Goal: Obtain resource: Download file/media

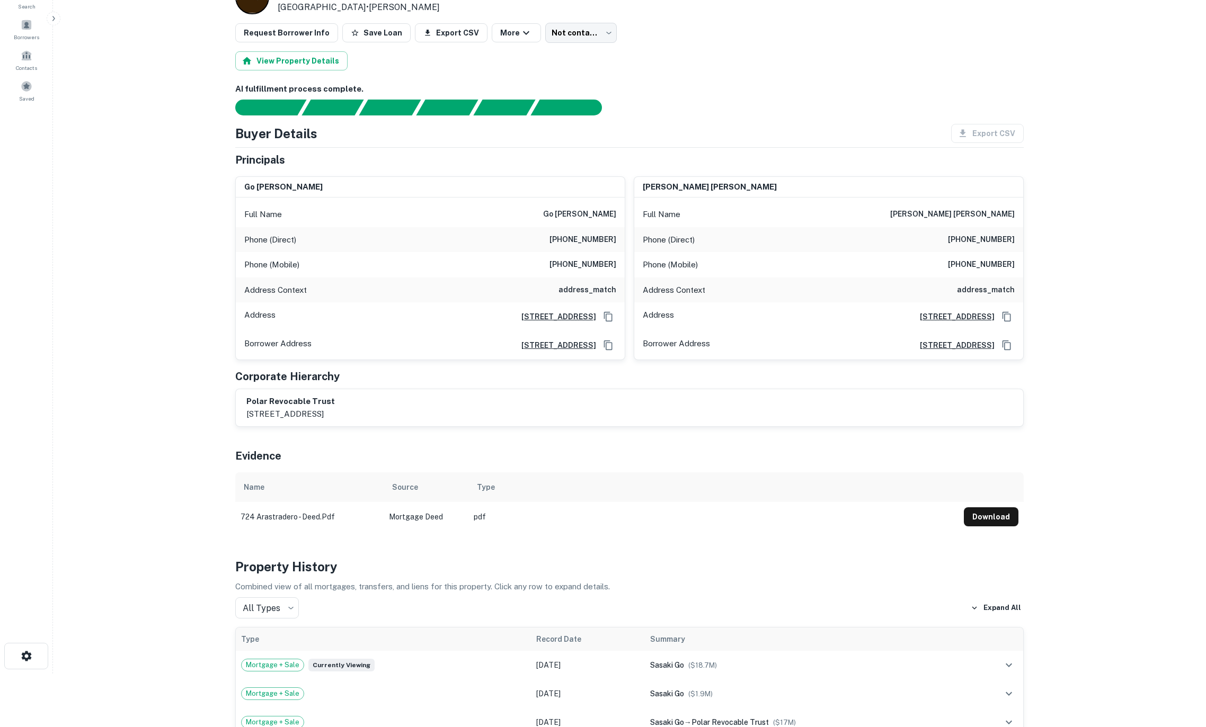
scroll to position [55, 0]
click at [1001, 513] on button "Download" at bounding box center [991, 515] width 55 height 19
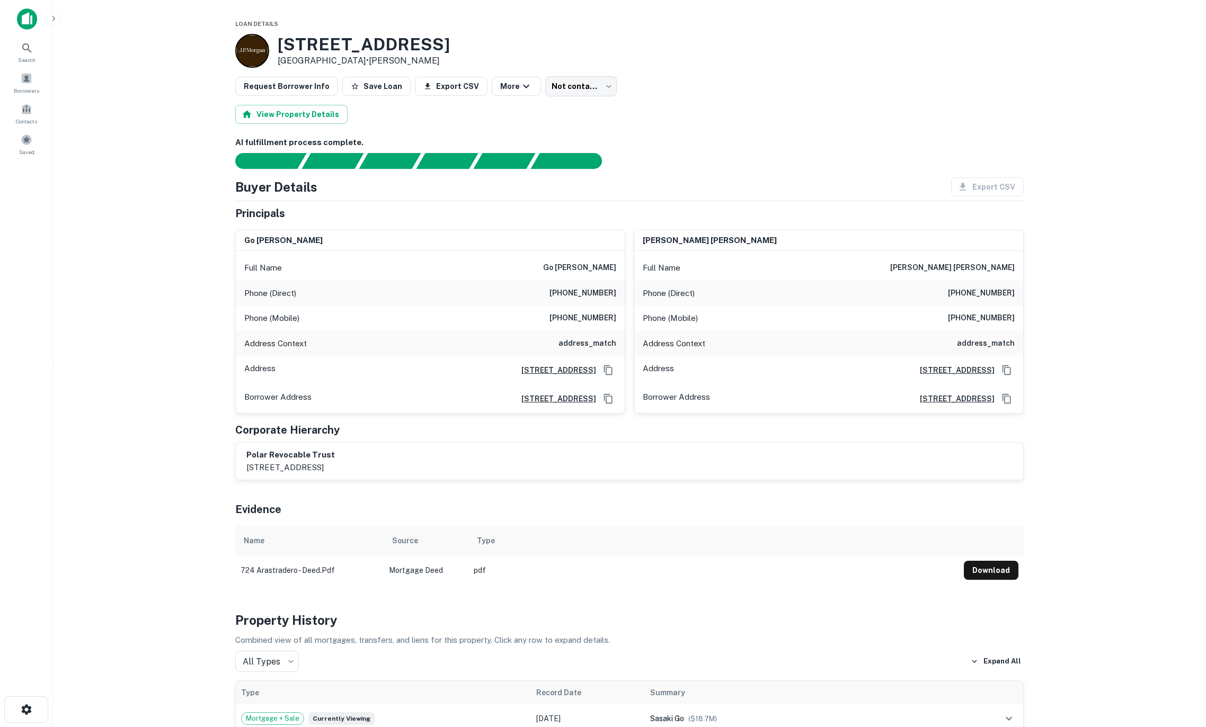
scroll to position [0, 0]
click at [523, 87] on icon "button" at bounding box center [526, 87] width 6 height 4
click at [581, 110] on div at bounding box center [603, 363] width 1206 height 727
drag, startPoint x: 341, startPoint y: 54, endPoint x: 357, endPoint y: 59, distance: 16.4
click at [357, 59] on div "724 Arastradero Rd Palo Alto, CA94306 • J.p. Morgan" at bounding box center [364, 50] width 172 height 33
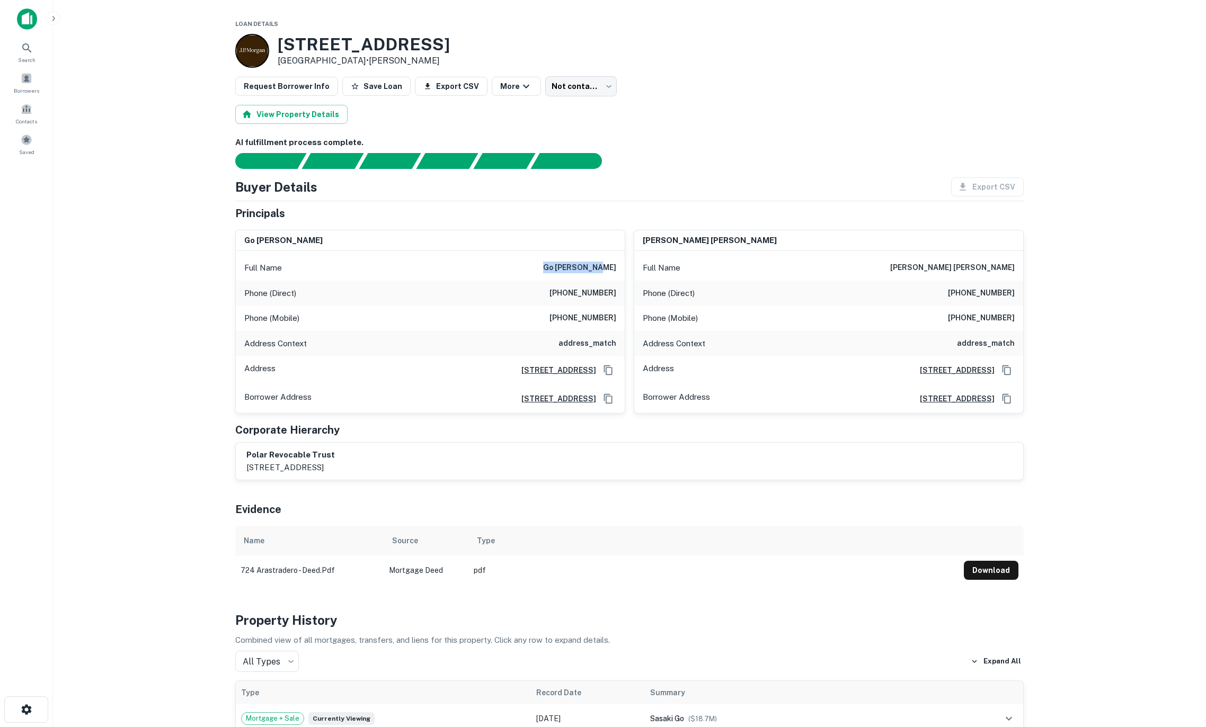
drag, startPoint x: 568, startPoint y: 268, endPoint x: 614, endPoint y: 268, distance: 45.6
click at [614, 268] on div "Full Name go sasaki, sr." at bounding box center [430, 267] width 389 height 25
copy h6 "go sasaki, sr"
drag, startPoint x: 953, startPoint y: 264, endPoint x: 1014, endPoint y: 269, distance: 61.6
click at [1014, 269] on div "Full Name kay kaoru sasaki" at bounding box center [828, 267] width 389 height 25
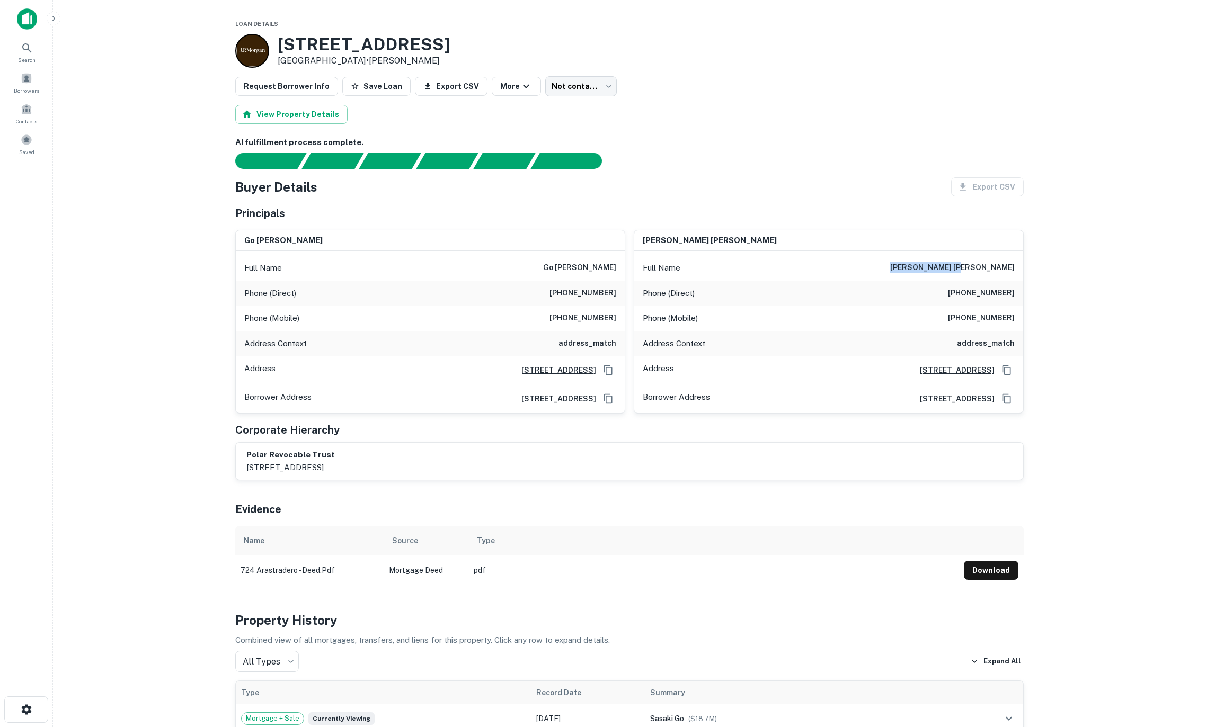
copy h6 "kay kaoru sasaki"
click at [573, 85] on body "Search Borrowers Contacts Saved Loan Details 724 Arastradero Rd Palo Alto, CA94…" at bounding box center [603, 363] width 1206 height 727
click at [519, 84] on div at bounding box center [603, 363] width 1206 height 727
click at [520, 86] on icon "button" at bounding box center [526, 86] width 13 height 13
click at [730, 117] on div at bounding box center [603, 363] width 1206 height 727
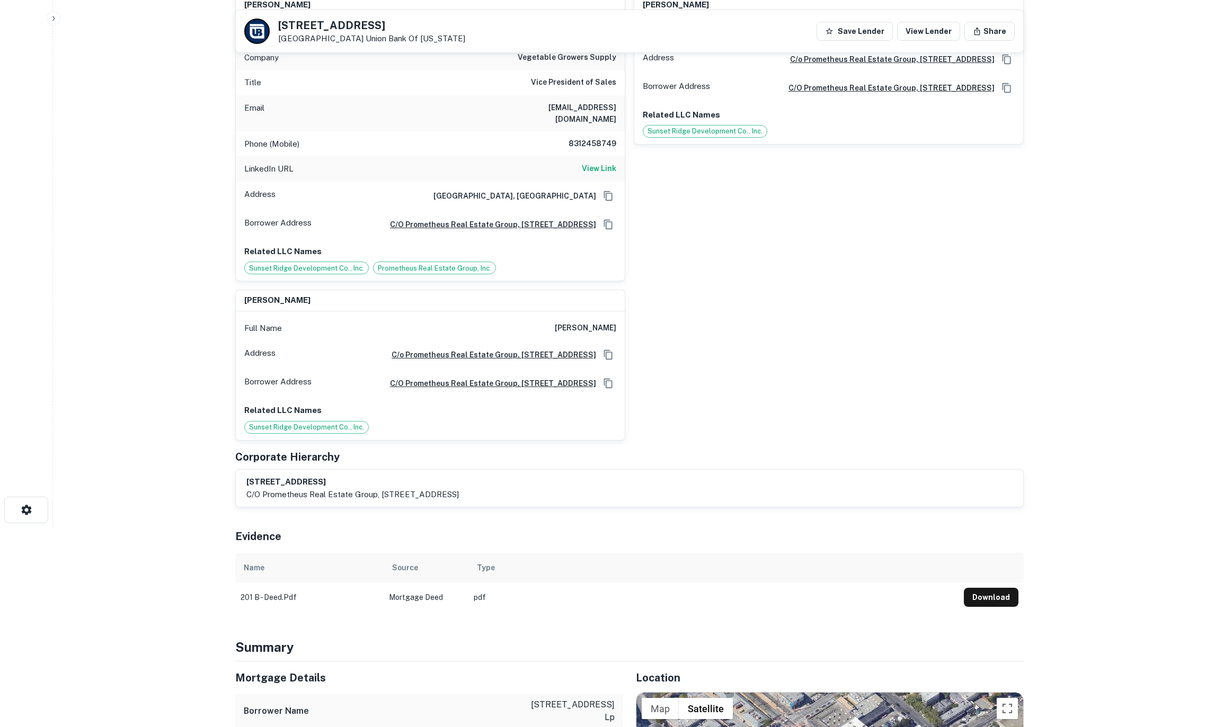
scroll to position [198, 0]
click at [984, 608] on button "Download" at bounding box center [991, 599] width 55 height 19
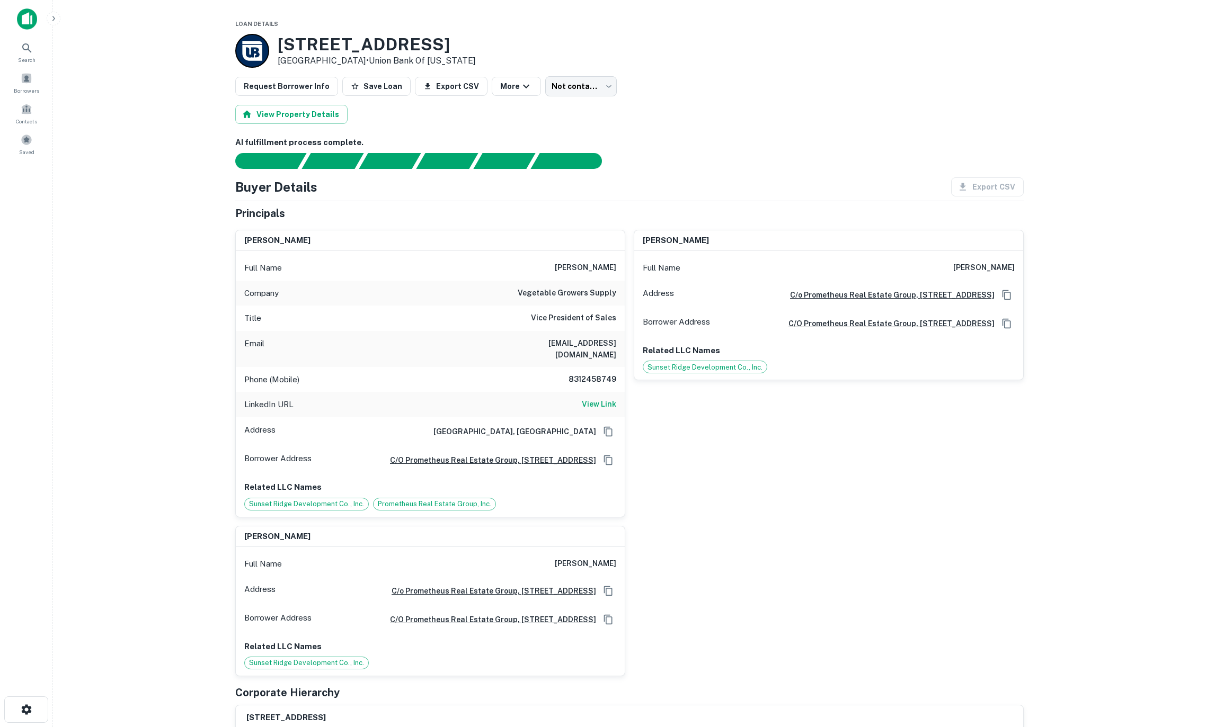
scroll to position [0, 0]
click at [271, 118] on button "View Property Details" at bounding box center [291, 114] width 112 height 19
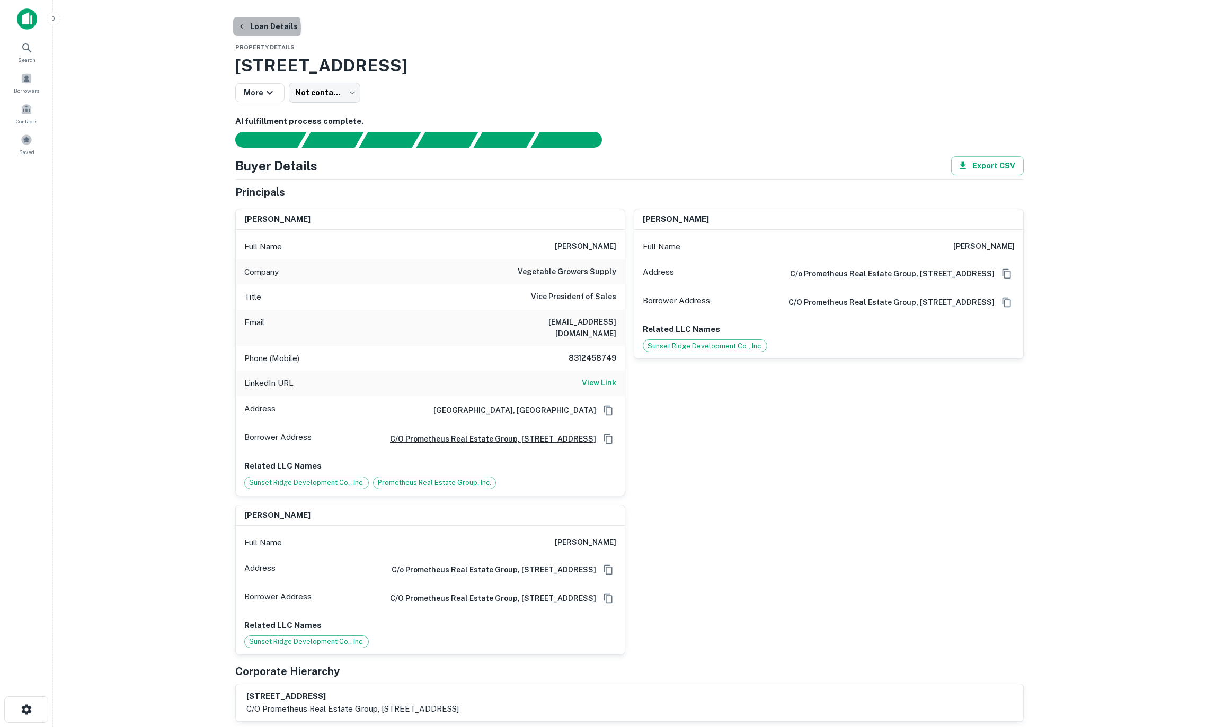
click at [263, 28] on button "Loan Details" at bounding box center [267, 26] width 69 height 19
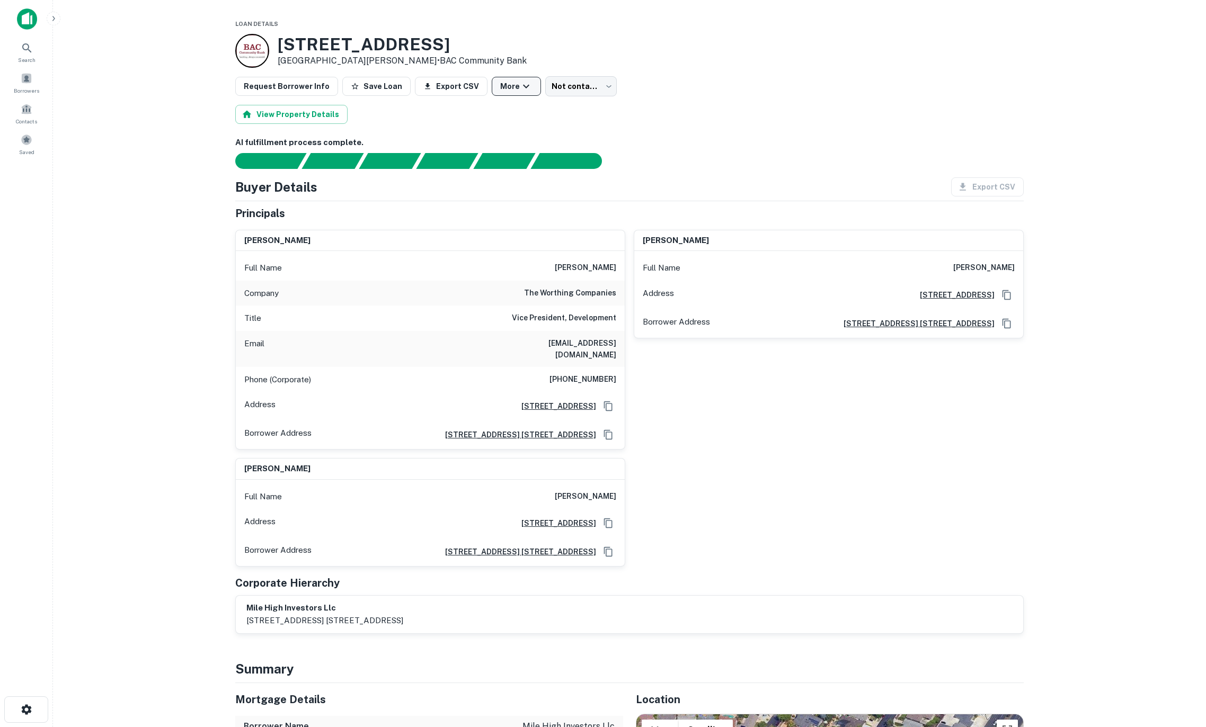
click at [520, 84] on icon "button" at bounding box center [526, 86] width 13 height 13
click at [660, 108] on div at bounding box center [603, 363] width 1206 height 727
click at [598, 90] on body "Search Borrowers Contacts Saved Loan Details 1255 Saratoga Ave San Jose, CA9512…" at bounding box center [603, 363] width 1206 height 727
click at [693, 106] on div at bounding box center [603, 363] width 1206 height 727
